Goal: Communication & Community: Connect with others

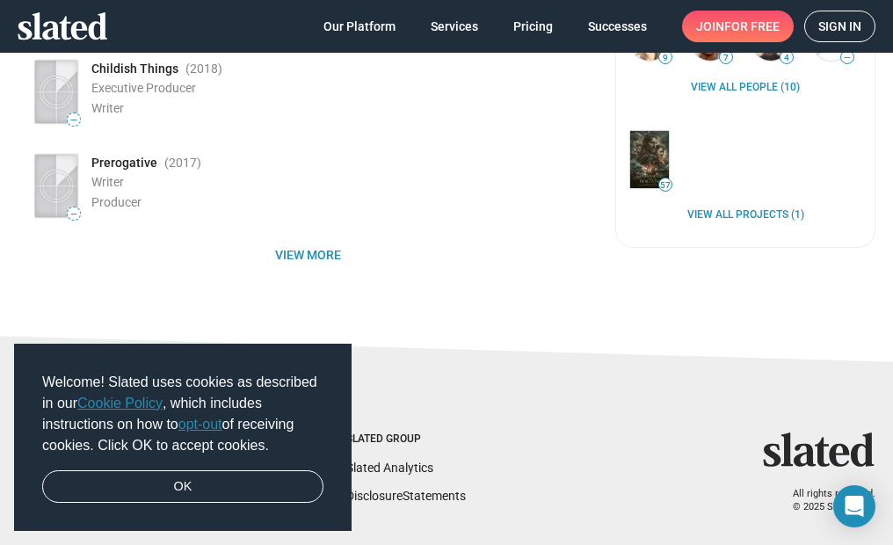
scroll to position [488, 0]
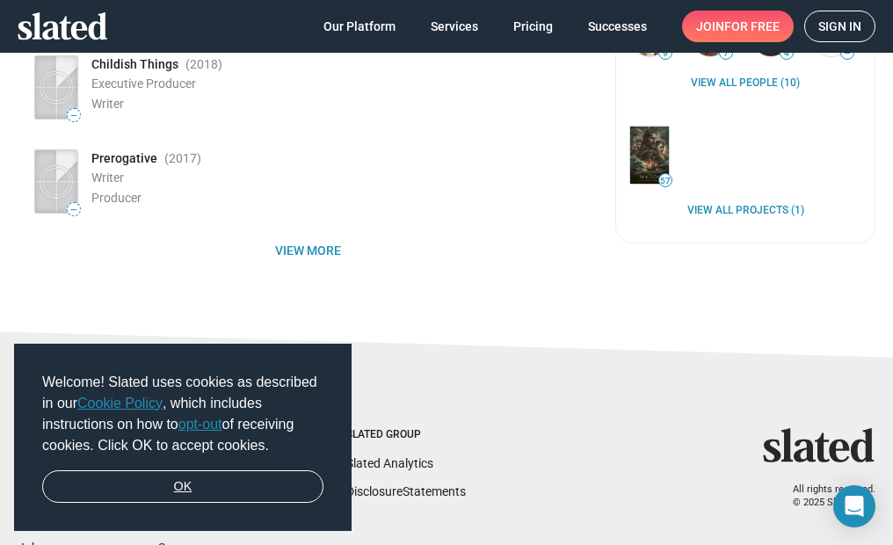
click at [232, 481] on link "OK" at bounding box center [182, 486] width 281 height 33
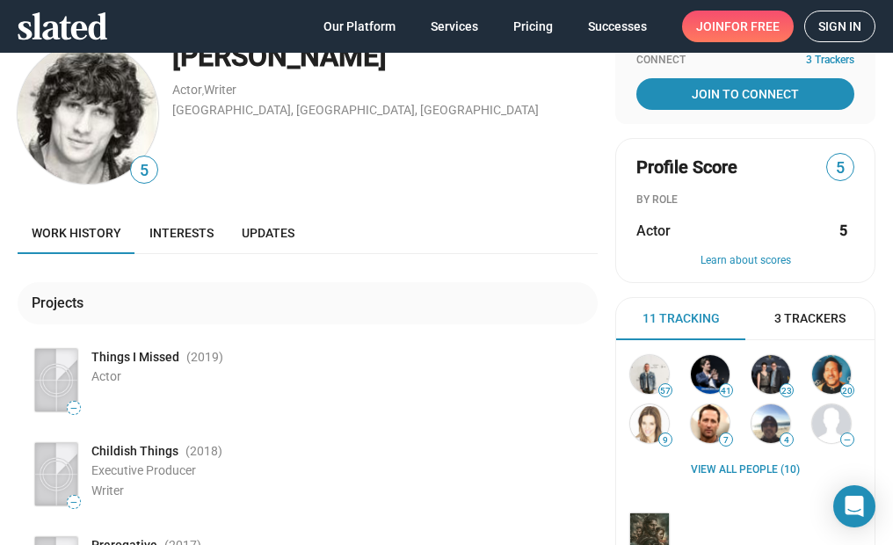
scroll to position [0, 0]
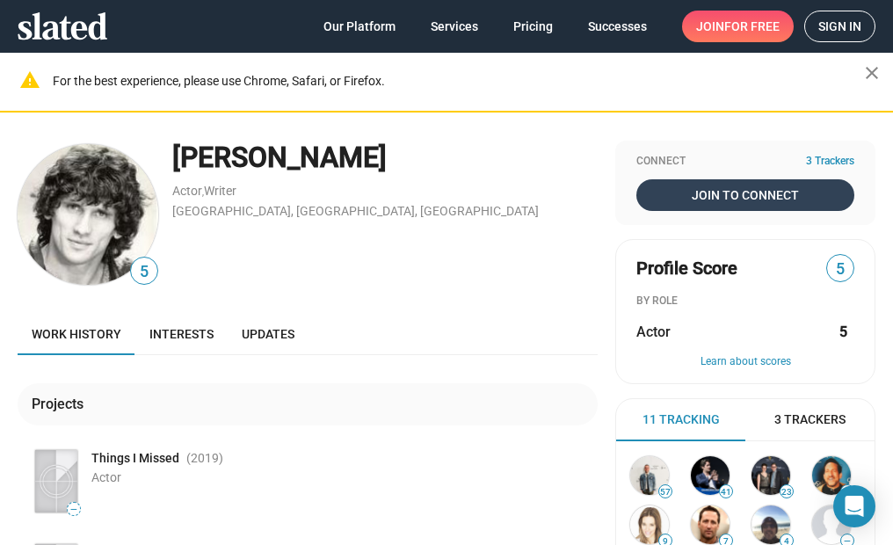
click at [705, 188] on span "Join To Connect" at bounding box center [745, 195] width 211 height 32
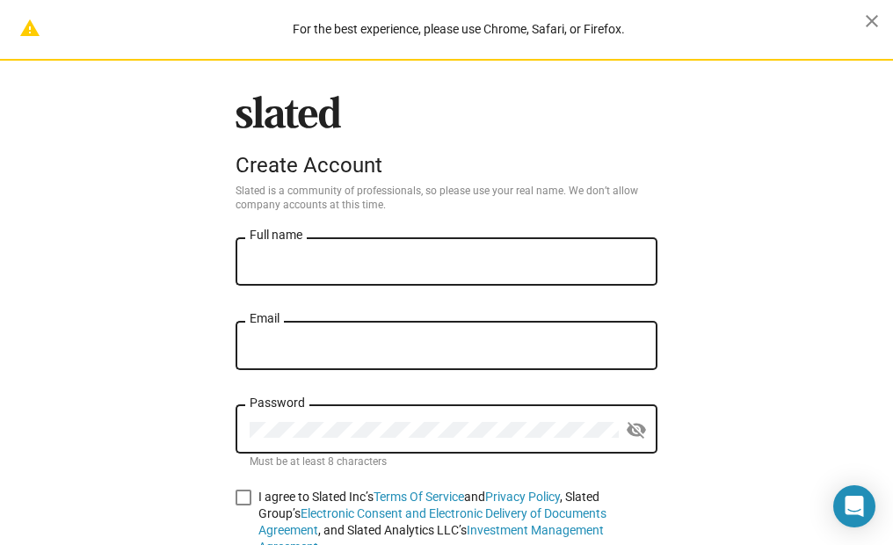
type input "[EMAIL_ADDRESS][DOMAIN_NAME]"
click at [368, 268] on input "Full name" at bounding box center [447, 262] width 394 height 16
type input "[PERSON_NAME]"
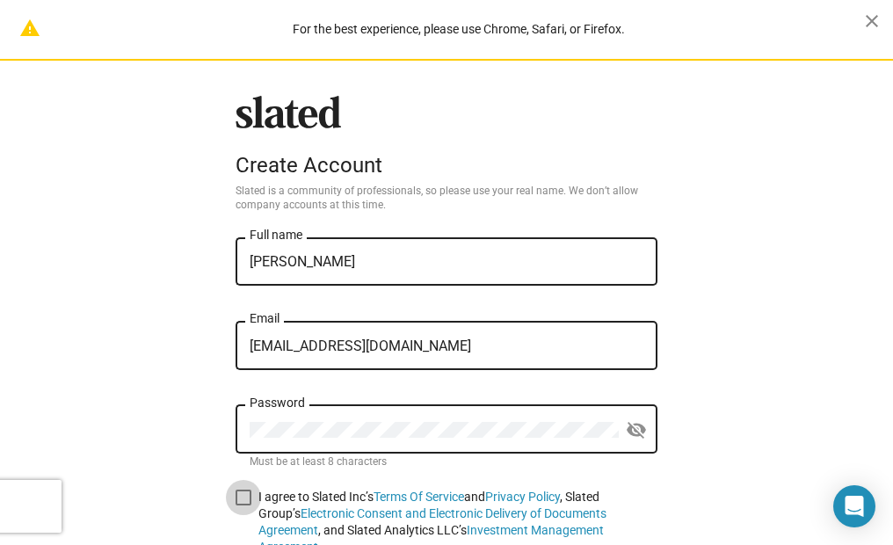
click at [240, 501] on span at bounding box center [244, 497] width 16 height 16
click at [243, 505] on input "I agree to Slated Inc’s Terms Of Service and Privacy Policy , Slated Group’s El…" at bounding box center [243, 505] width 1 height 1
checkbox input "true"
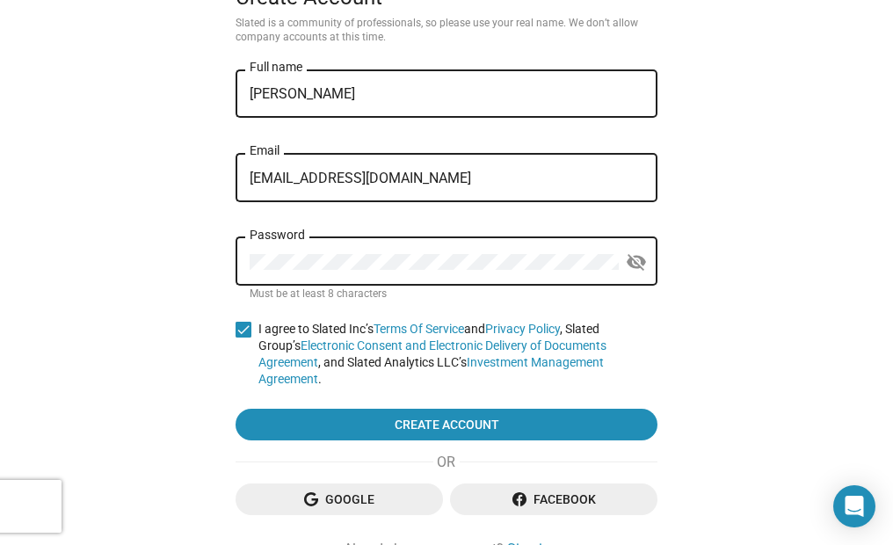
scroll to position [212, 0]
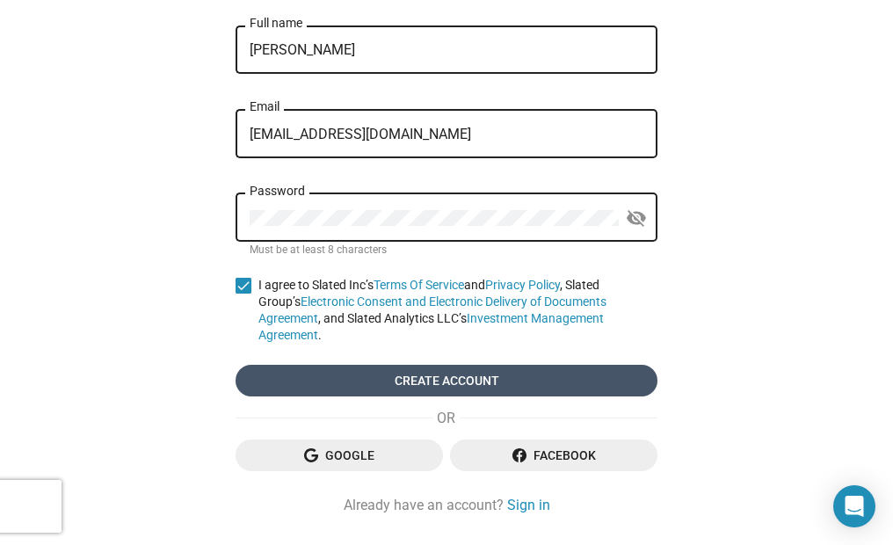
click at [504, 365] on span "Create account" at bounding box center [447, 381] width 394 height 32
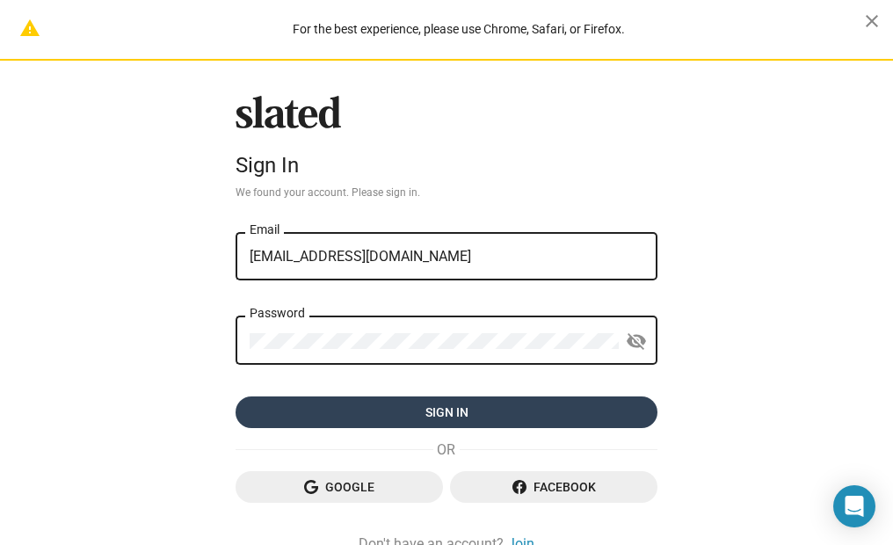
click at [467, 412] on span "Sign in" at bounding box center [447, 412] width 394 height 32
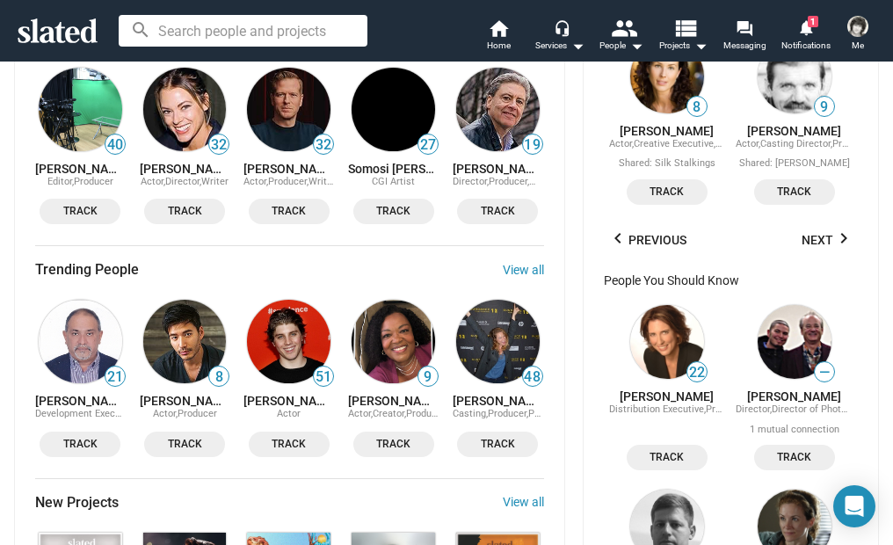
scroll to position [1342, 0]
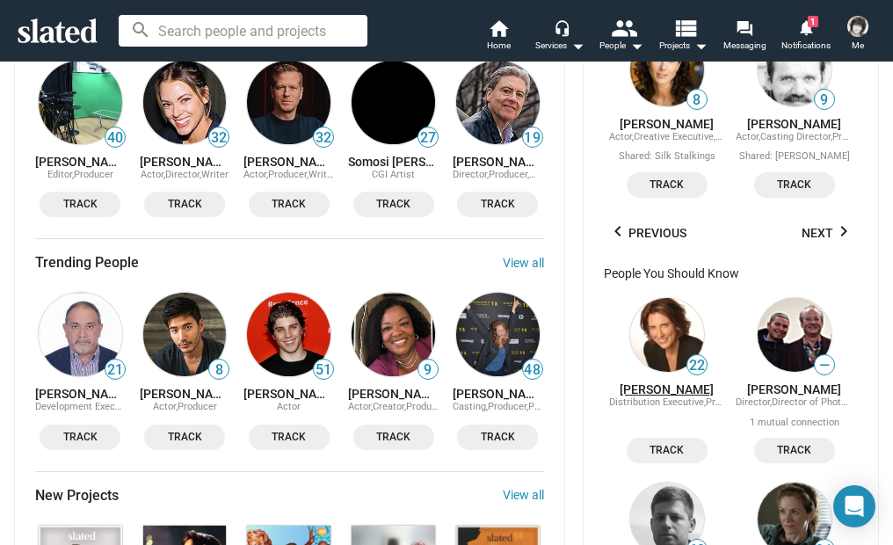
click at [654, 396] on link "[PERSON_NAME]" at bounding box center [667, 389] width 94 height 14
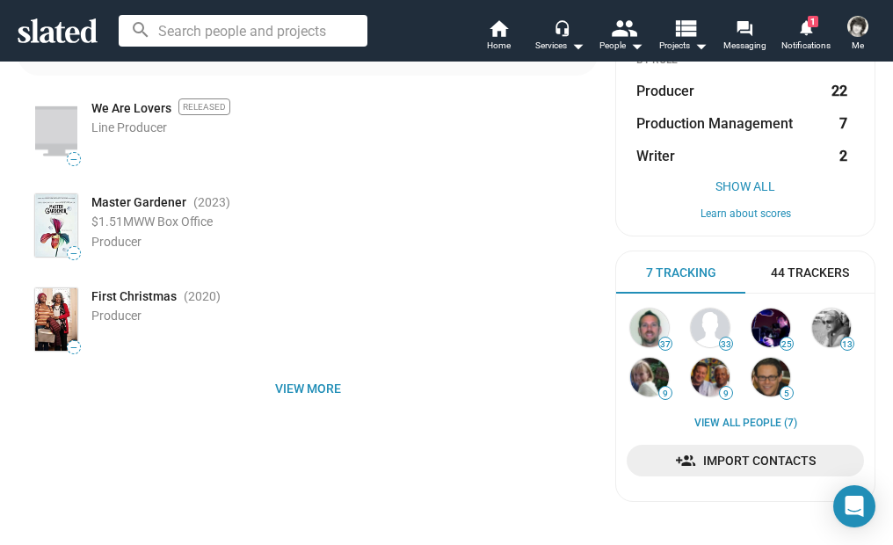
scroll to position [364, 0]
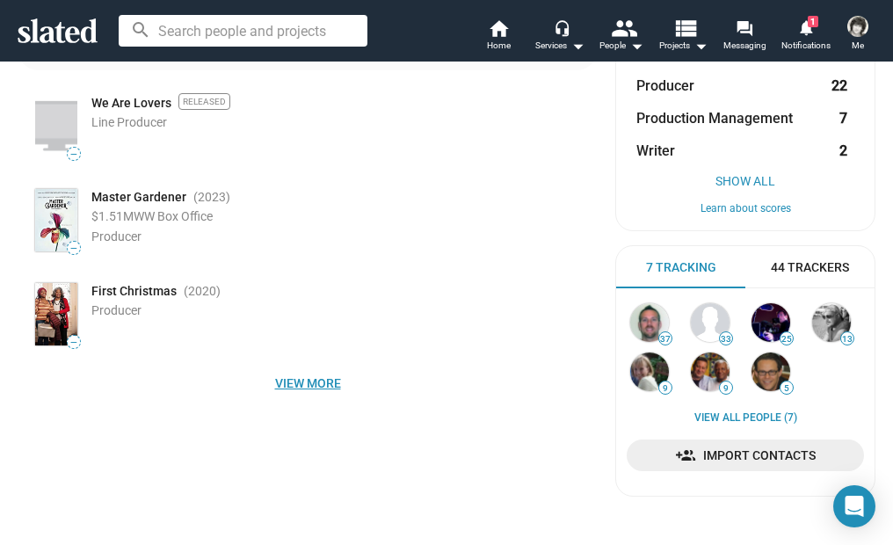
click at [292, 386] on span "View more" at bounding box center [308, 383] width 552 height 32
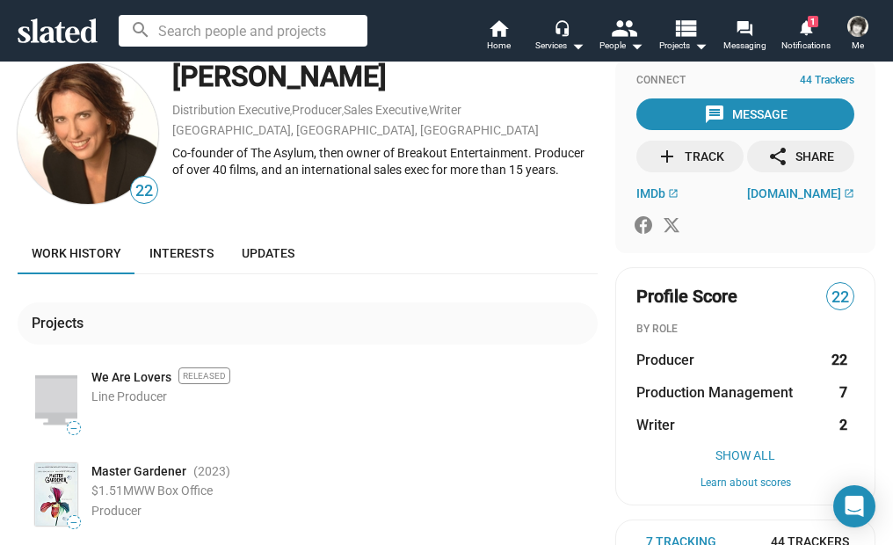
scroll to position [0, 0]
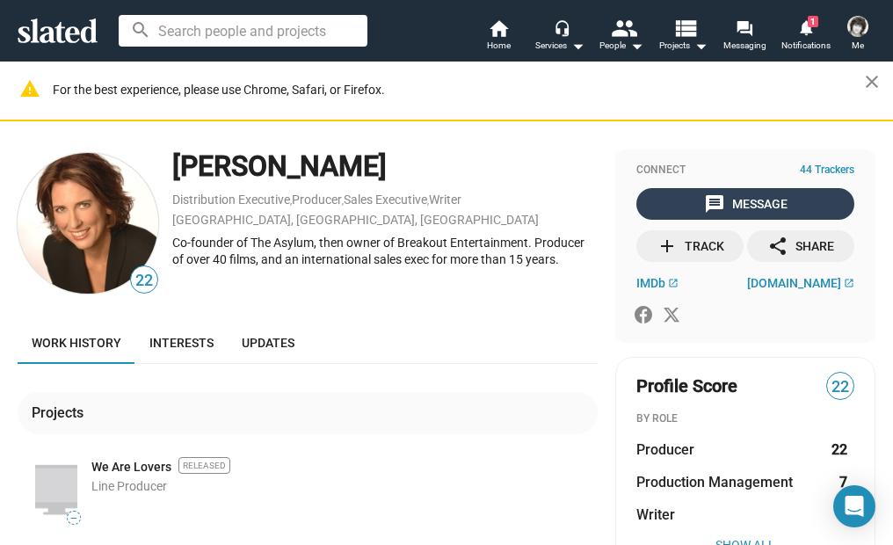
click at [670, 207] on span "message Message" at bounding box center [745, 204] width 211 height 32
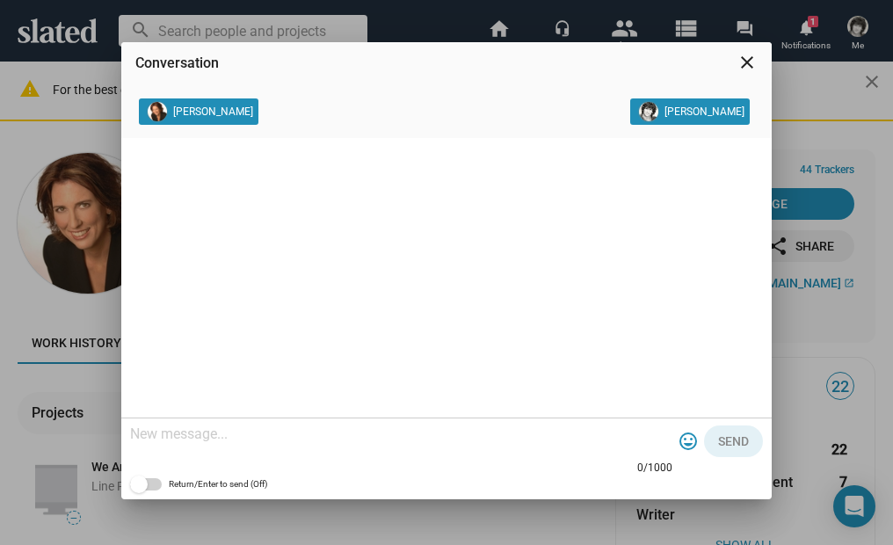
click at [146, 438] on textarea at bounding box center [401, 434] width 542 height 18
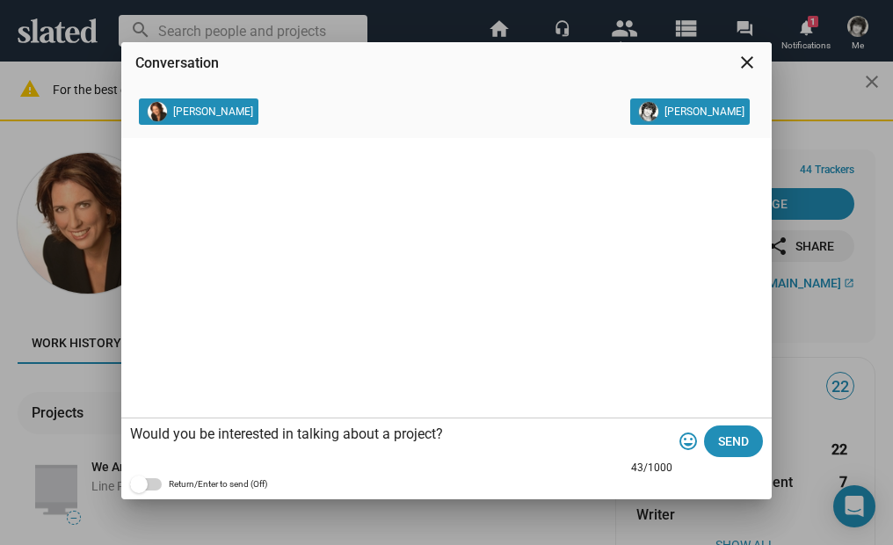
click at [460, 438] on textarea "Would you be interested in talking about a project?" at bounding box center [401, 434] width 542 height 18
type textarea "Would you be interested in talking about a project? Your track record is impres…"
click at [743, 446] on span "Send" at bounding box center [733, 441] width 31 height 32
